Goal: Task Accomplishment & Management: Use online tool/utility

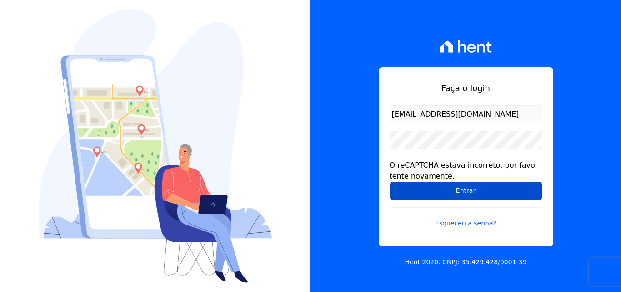
click at [469, 185] on input "Entrar" at bounding box center [466, 191] width 153 height 18
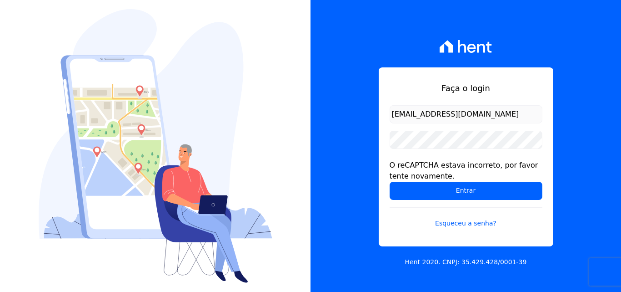
click at [473, 116] on input "documentos@fronteimoveis.com.br" at bounding box center [466, 114] width 153 height 18
click at [462, 116] on input "documentos@fronteimoveis.com.br" at bounding box center [466, 114] width 153 height 18
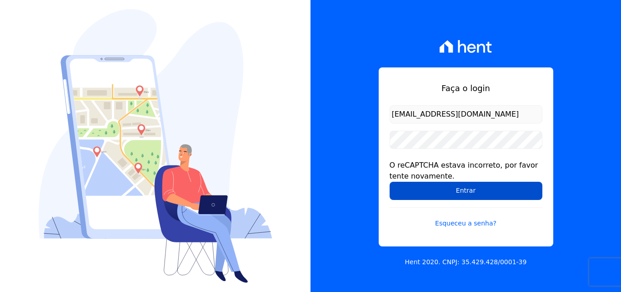
click at [475, 188] on input "Entrar" at bounding box center [466, 191] width 153 height 18
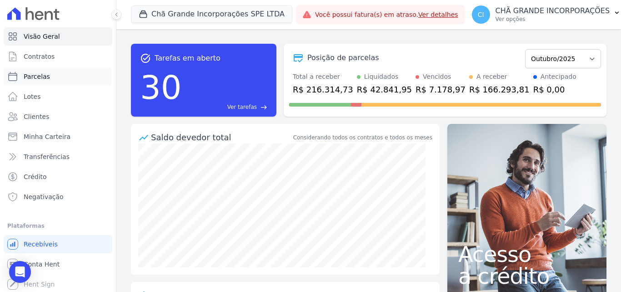
click at [42, 75] on span "Parcelas" at bounding box center [37, 76] width 26 height 9
select select
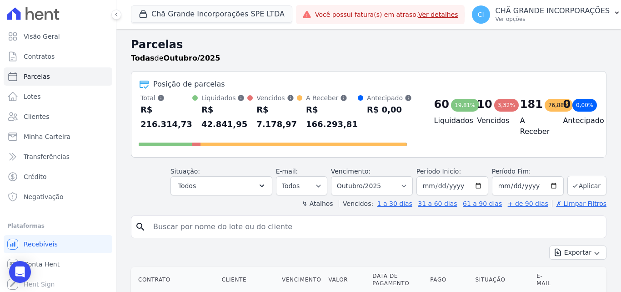
click at [240, 220] on input "search" at bounding box center [375, 226] width 455 height 18
type input "regina celia"
select select
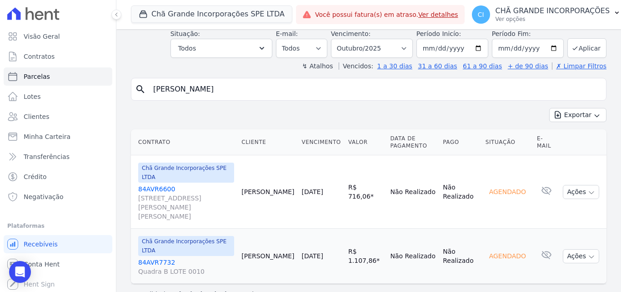
scroll to position [47, 0]
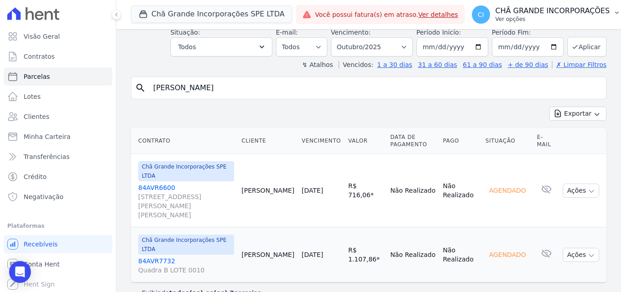
click at [523, 13] on p "CHÃ GRANDE INCORPORAÇÕES" at bounding box center [553, 10] width 115 height 9
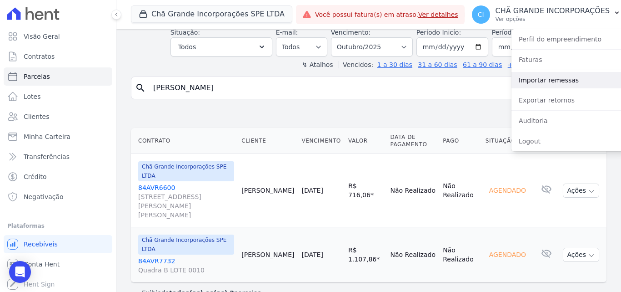
click at [538, 77] on link "Importar remessas" at bounding box center [570, 80] width 116 height 16
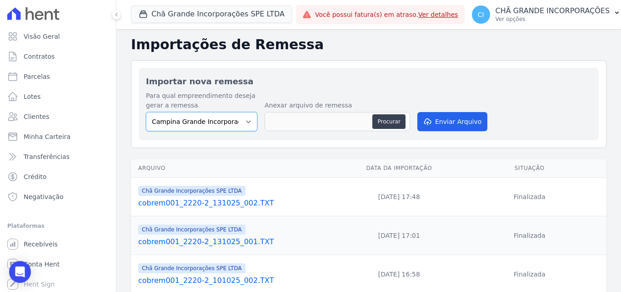
click at [202, 119] on select "Campina Grande Incorporações SPE LTDA Chã Grande Incorporações SPE LTDA Gravatá…" at bounding box center [201, 121] width 111 height 19
select select "fada966b-1e94-4a5a-a03a-a068354f70e7"
click at [146, 112] on select "Campina Grande Incorporações SPE LTDA Chã Grande Incorporações SPE LTDA Gravatá…" at bounding box center [201, 121] width 111 height 19
click at [389, 120] on button "Procurar" at bounding box center [389, 121] width 33 height 15
type input "cobrem001_2220-2_151025_001.TXT"
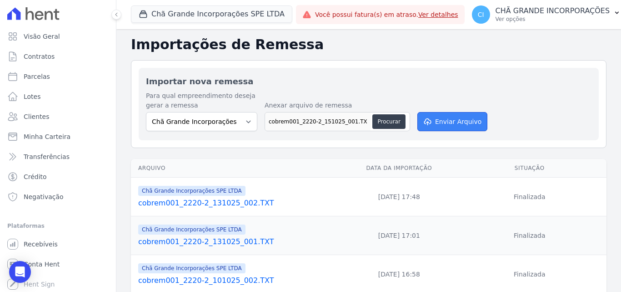
click at [439, 116] on button "Enviar Arquivo" at bounding box center [453, 121] width 70 height 19
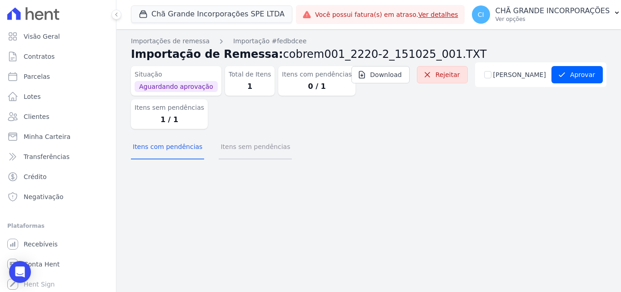
click at [260, 151] on button "Itens sem pendências" at bounding box center [255, 148] width 73 height 24
click at [239, 149] on button "Itens sem pendências" at bounding box center [255, 148] width 73 height 24
click at [169, 149] on button "Itens com pendências" at bounding box center [167, 148] width 73 height 24
click at [250, 146] on button "Itens sem pendências" at bounding box center [255, 148] width 73 height 24
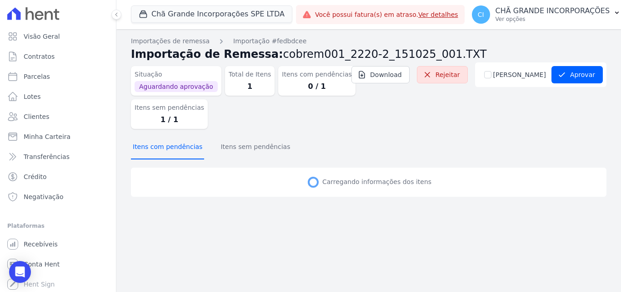
click at [176, 149] on button "Itens com pendências" at bounding box center [167, 148] width 73 height 24
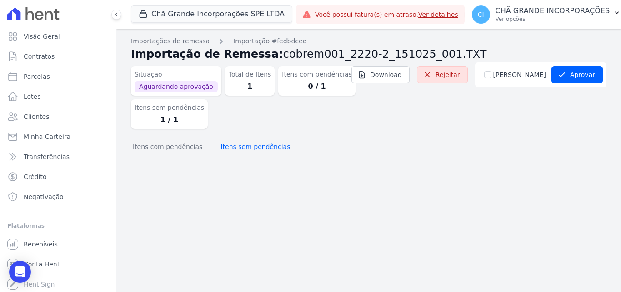
click at [242, 143] on button "Itens sem pendências" at bounding box center [255, 148] width 73 height 24
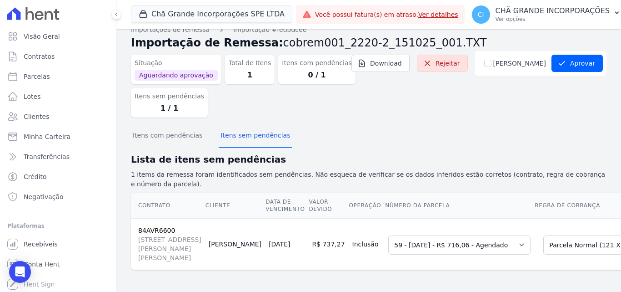
scroll to position [0, 42]
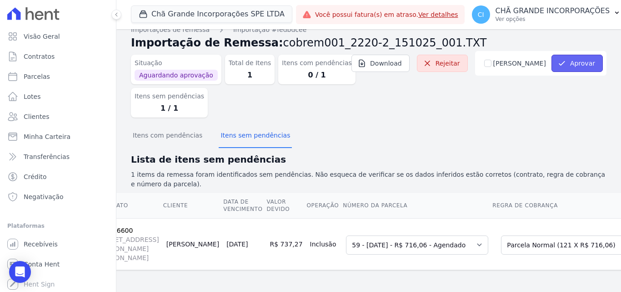
click at [574, 55] on button "Aprovar" at bounding box center [577, 63] width 51 height 17
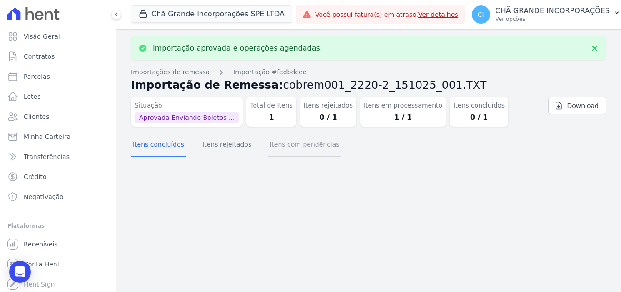
click at [300, 137] on button "Itens com pendências" at bounding box center [304, 145] width 73 height 24
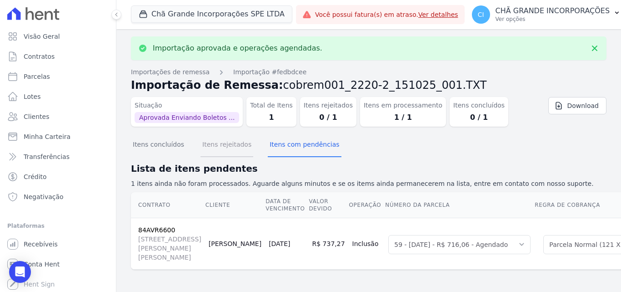
click at [228, 141] on button "Itens rejeitados" at bounding box center [227, 145] width 53 height 24
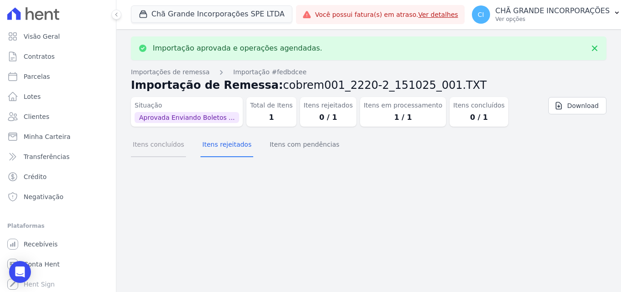
click at [172, 149] on button "Itens concluídos" at bounding box center [158, 145] width 55 height 24
click at [268, 146] on button "Itens com pendências" at bounding box center [304, 145] width 73 height 24
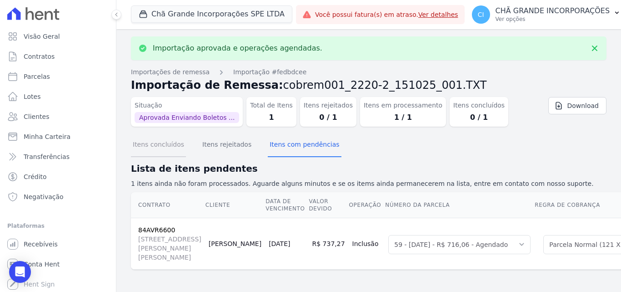
click at [157, 146] on button "Itens concluídos" at bounding box center [158, 145] width 55 height 24
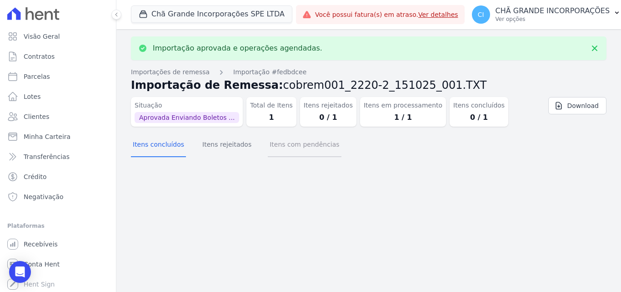
click at [293, 143] on button "Itens com pendências" at bounding box center [304, 145] width 73 height 24
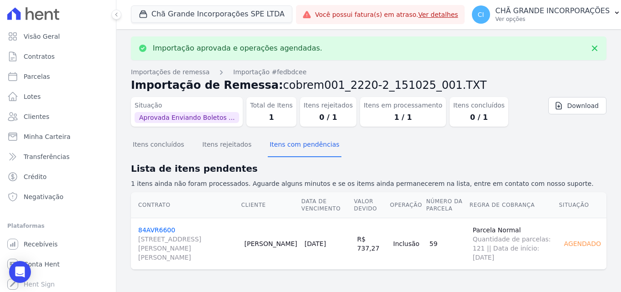
click at [153, 229] on link "84AVR6600 [STREET_ADDRESS][PERSON_NAME][PERSON_NAME]" at bounding box center [187, 243] width 99 height 35
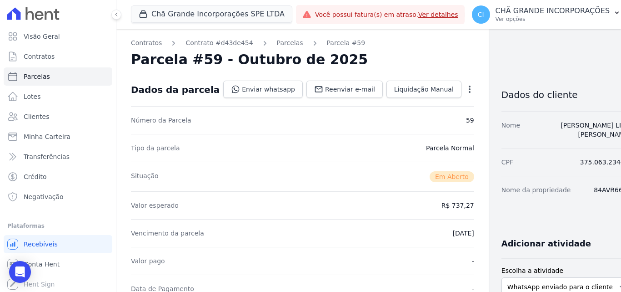
click at [162, 111] on div "Número da Parcela 59" at bounding box center [302, 120] width 343 height 28
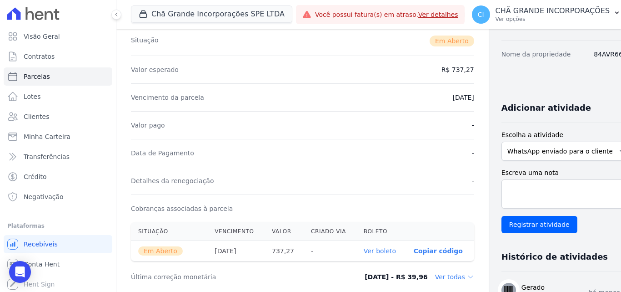
scroll to position [136, 0]
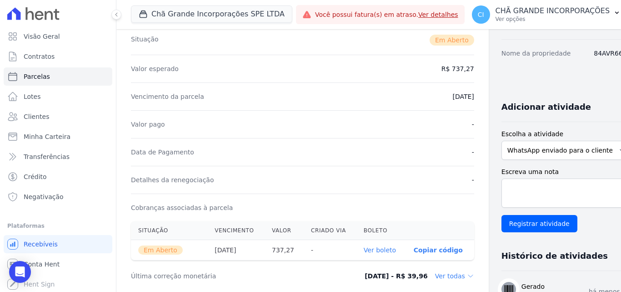
click at [364, 248] on link "Ver boleto" at bounding box center [380, 249] width 32 height 7
